Goal: Task Accomplishment & Management: Manage account settings

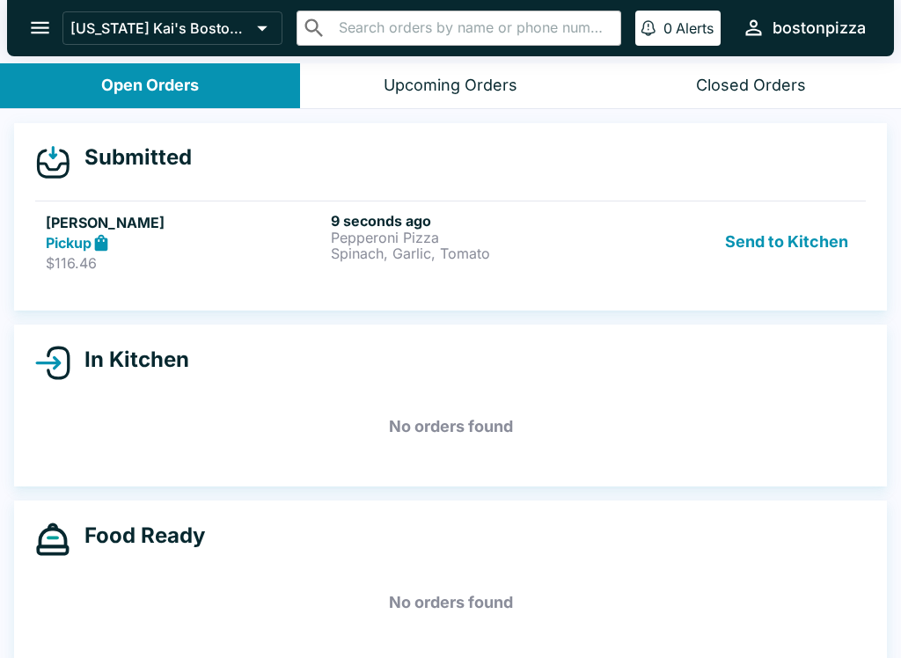
click at [109, 217] on h5 "[PERSON_NAME]" at bounding box center [185, 222] width 278 height 21
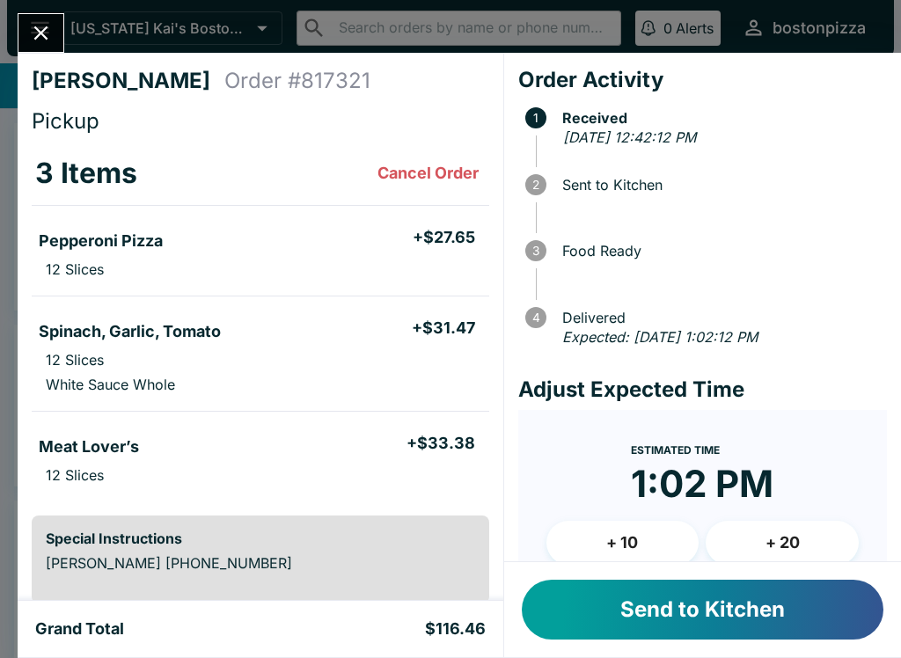
click at [83, 226] on li "Pepperoni Pizza + $27.65" at bounding box center [261, 238] width 458 height 37
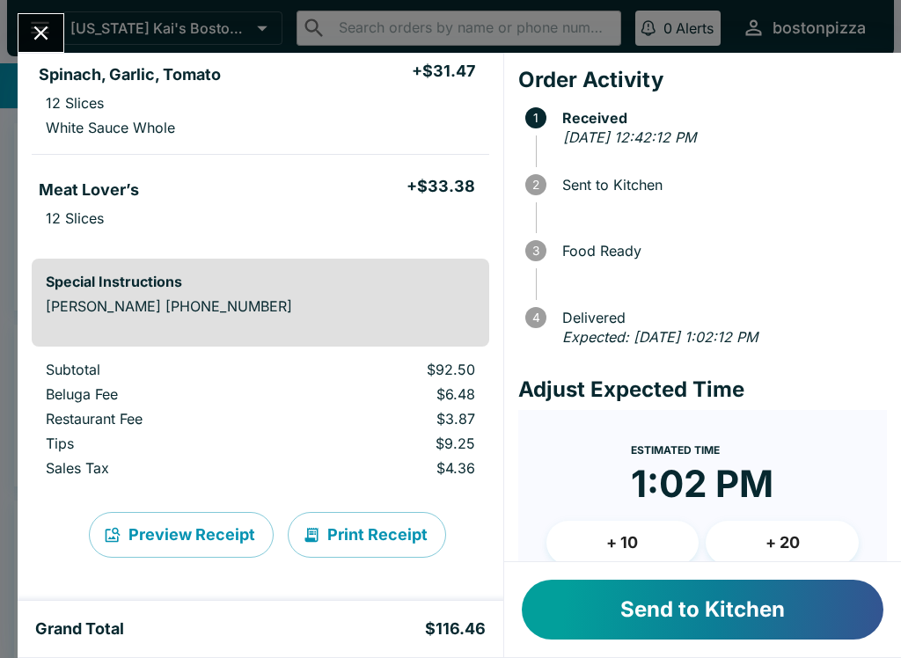
scroll to position [257, 0]
click at [665, 633] on button "Send to Kitchen" at bounding box center [703, 610] width 362 height 60
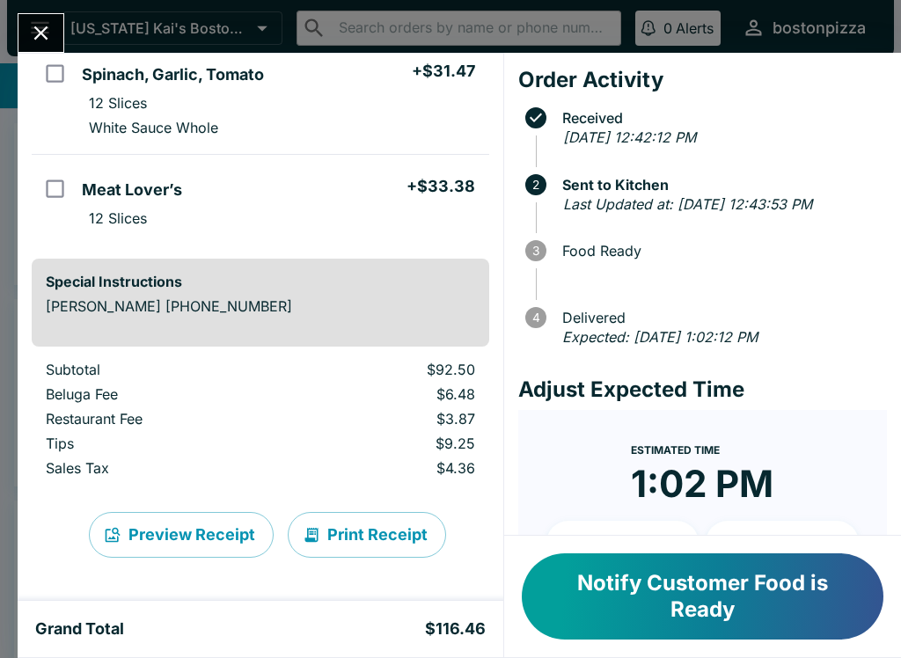
click at [4, 28] on div "[PERSON_NAME] Order # 817321 Pickup 3 Items Pepperoni Pizza + $27.65 12 Slices …" at bounding box center [450, 329] width 901 height 658
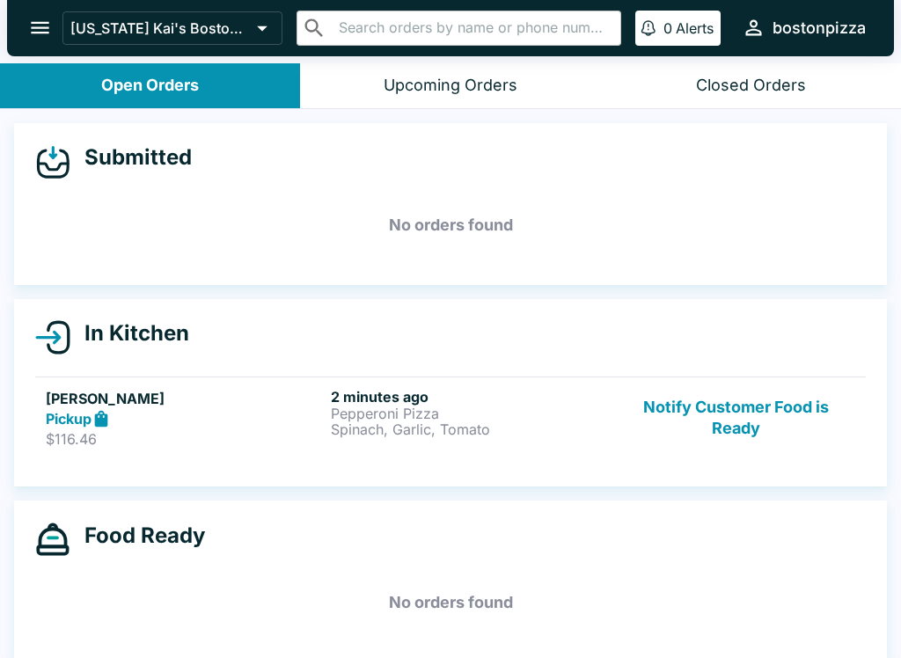
click at [372, 426] on p "Spinach, Garlic, Tomato" at bounding box center [470, 430] width 278 height 16
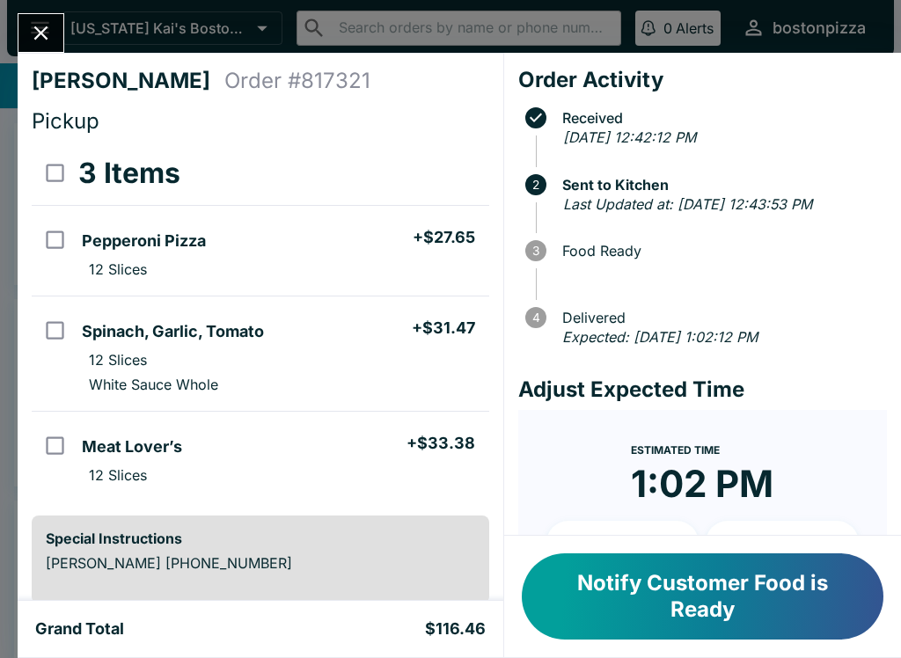
click at [29, 32] on icon "Close" at bounding box center [41, 33] width 24 height 24
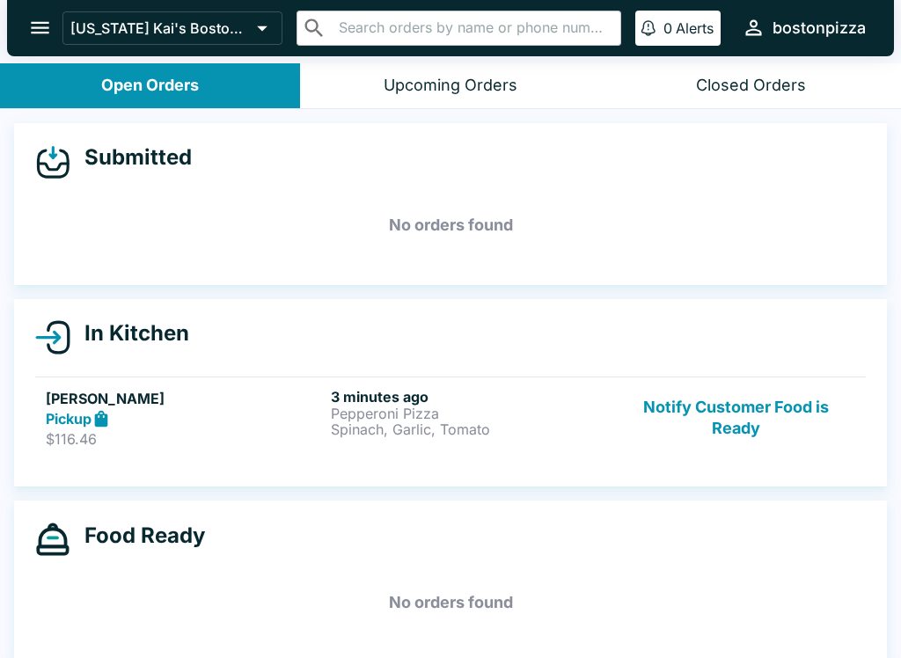
click at [333, 410] on p "Pepperoni Pizza" at bounding box center [470, 414] width 278 height 16
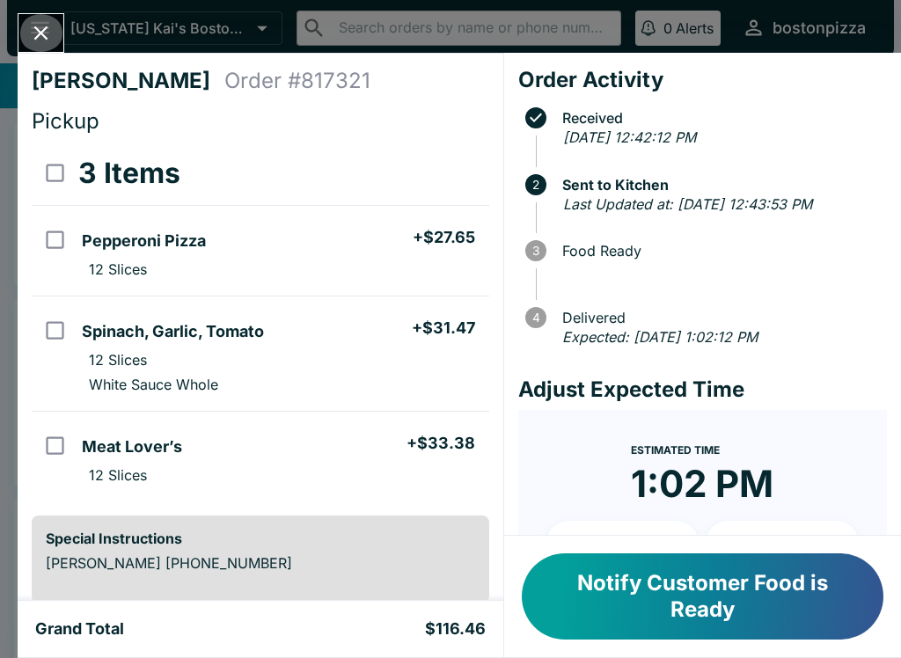
click at [40, 28] on icon "Close" at bounding box center [41, 33] width 24 height 24
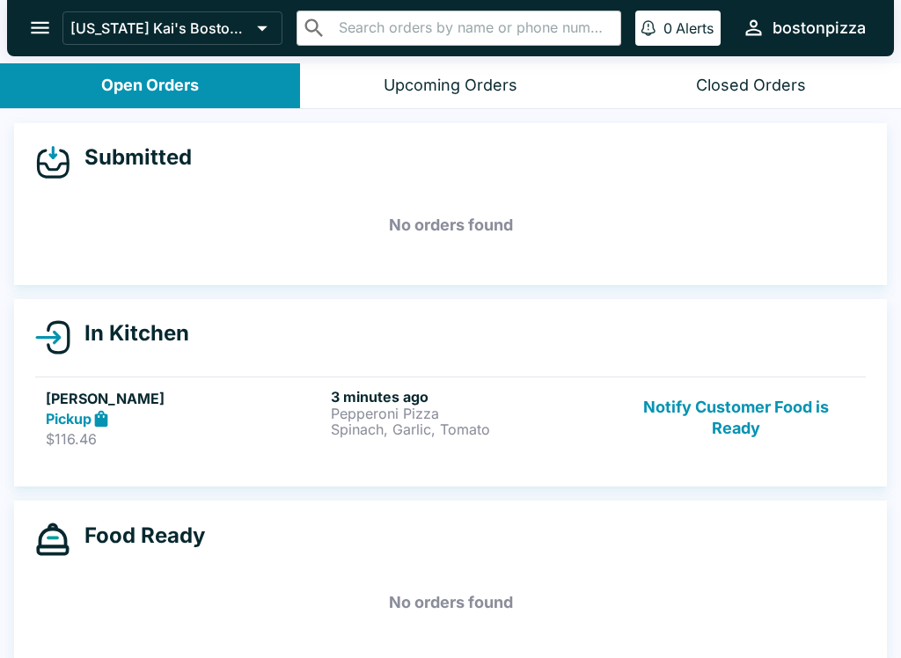
click at [47, 22] on icon "open drawer" at bounding box center [40, 28] width 24 height 24
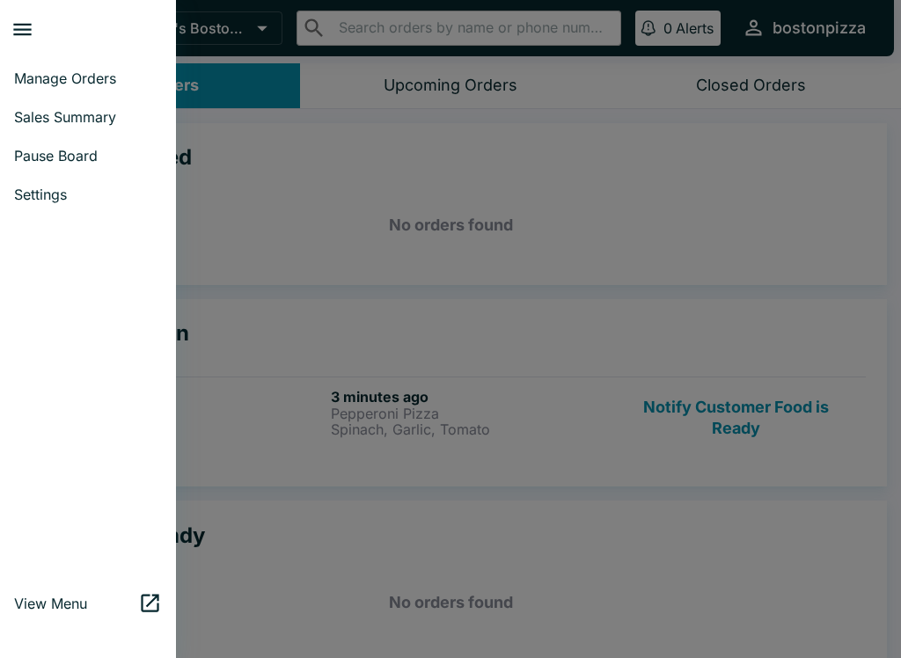
click at [429, 238] on div at bounding box center [450, 329] width 901 height 658
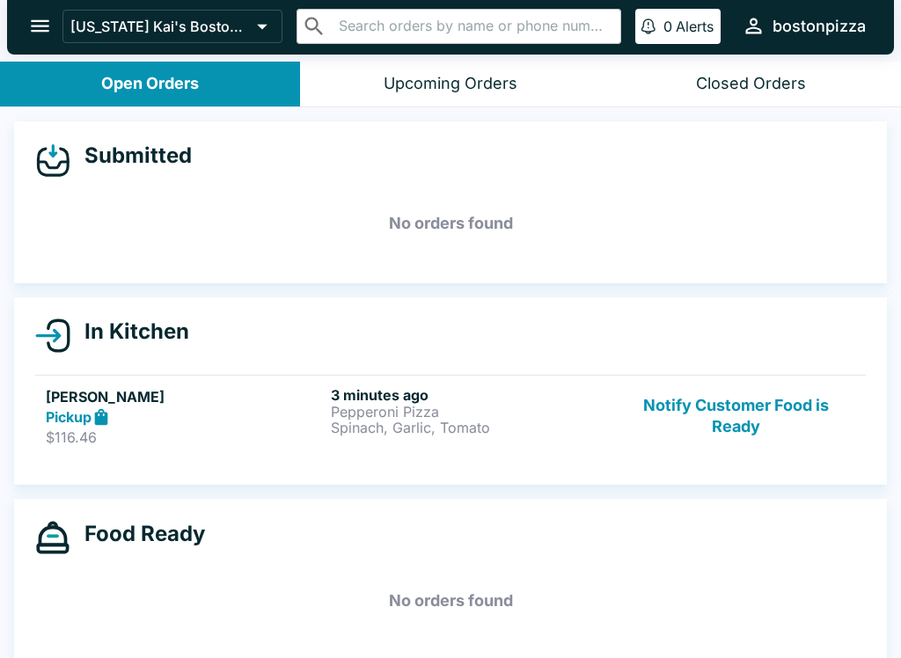
scroll to position [3, 0]
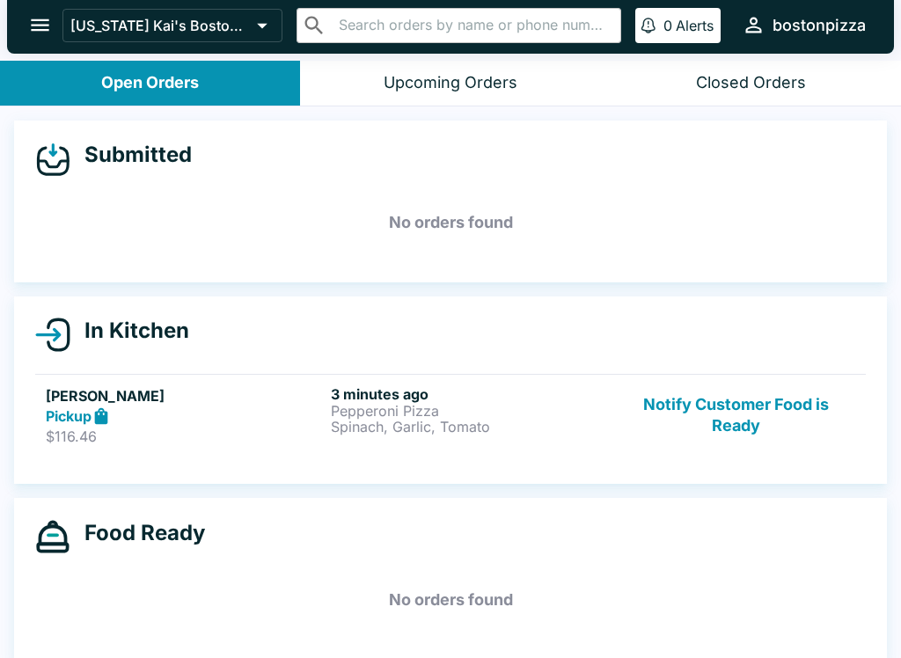
click at [786, 398] on button "Notify Customer Food is Ready" at bounding box center [736, 415] width 239 height 61
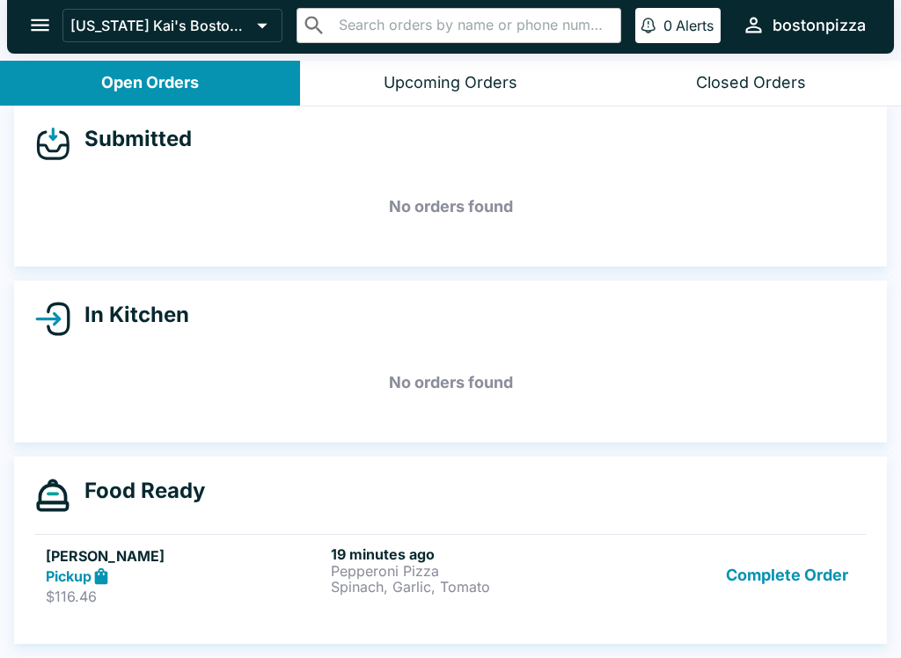
scroll to position [16, 0]
click at [827, 569] on button "Complete Order" at bounding box center [787, 576] width 136 height 61
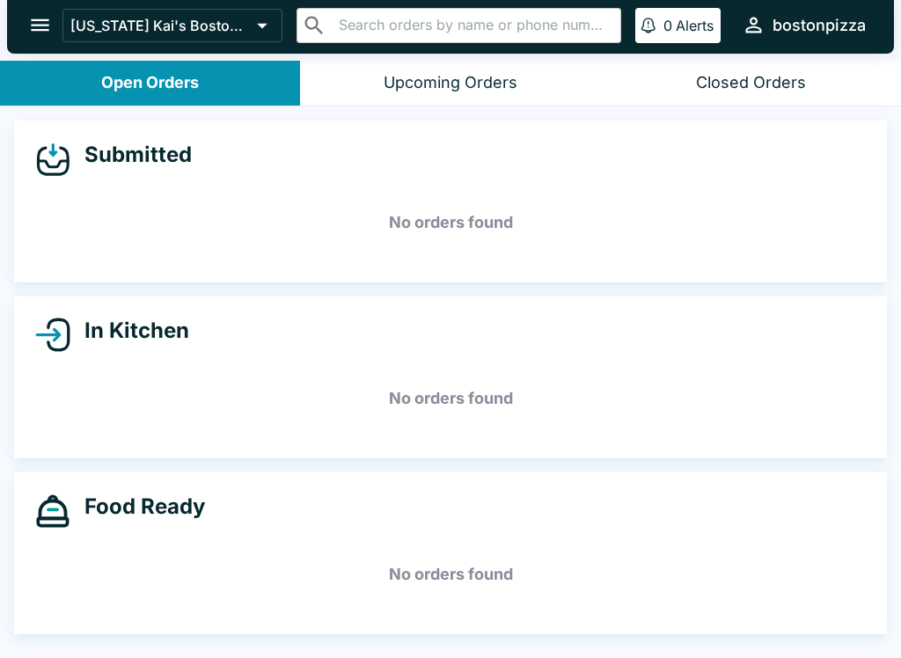
scroll to position [0, 0]
